Goal: Navigation & Orientation: Find specific page/section

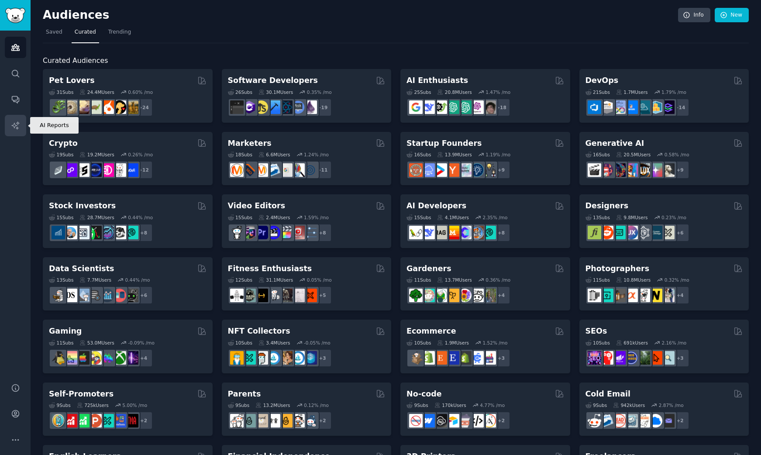
click at [15, 126] on icon "Sidebar" at bounding box center [14, 124] width 7 height 7
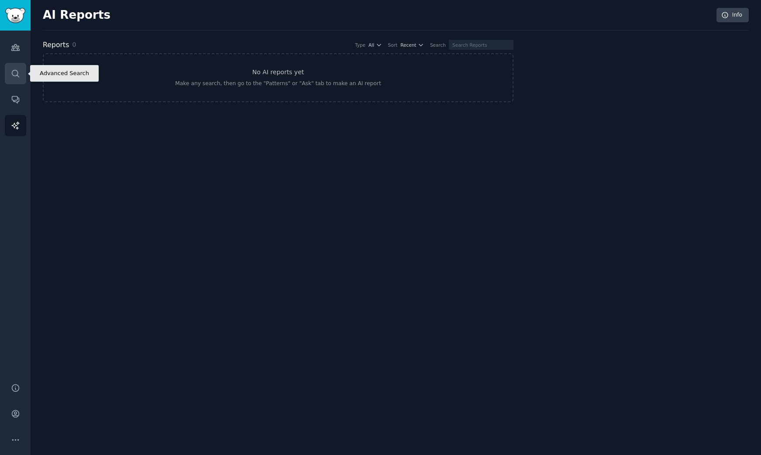
click at [17, 67] on link "Search" at bounding box center [15, 73] width 21 height 21
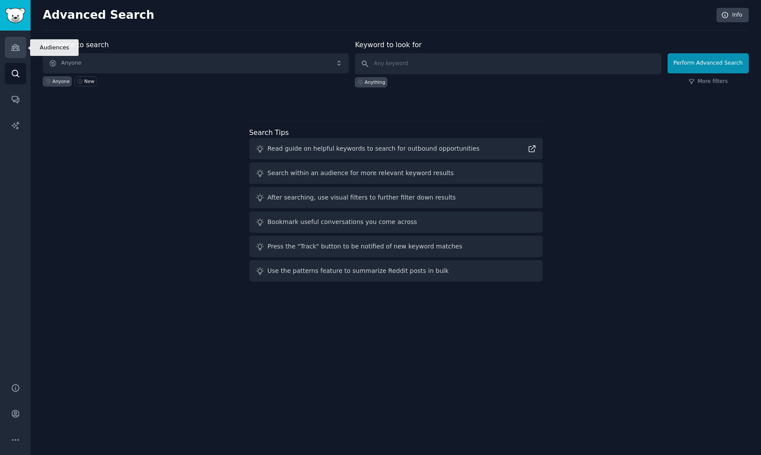
click at [17, 52] on icon "Sidebar" at bounding box center [15, 47] width 9 height 9
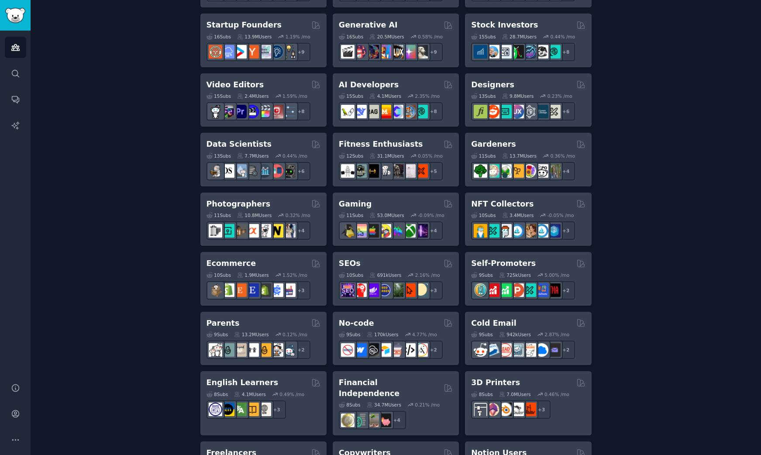
scroll to position [299, 0]
